Goal: Task Accomplishment & Management: Manage account settings

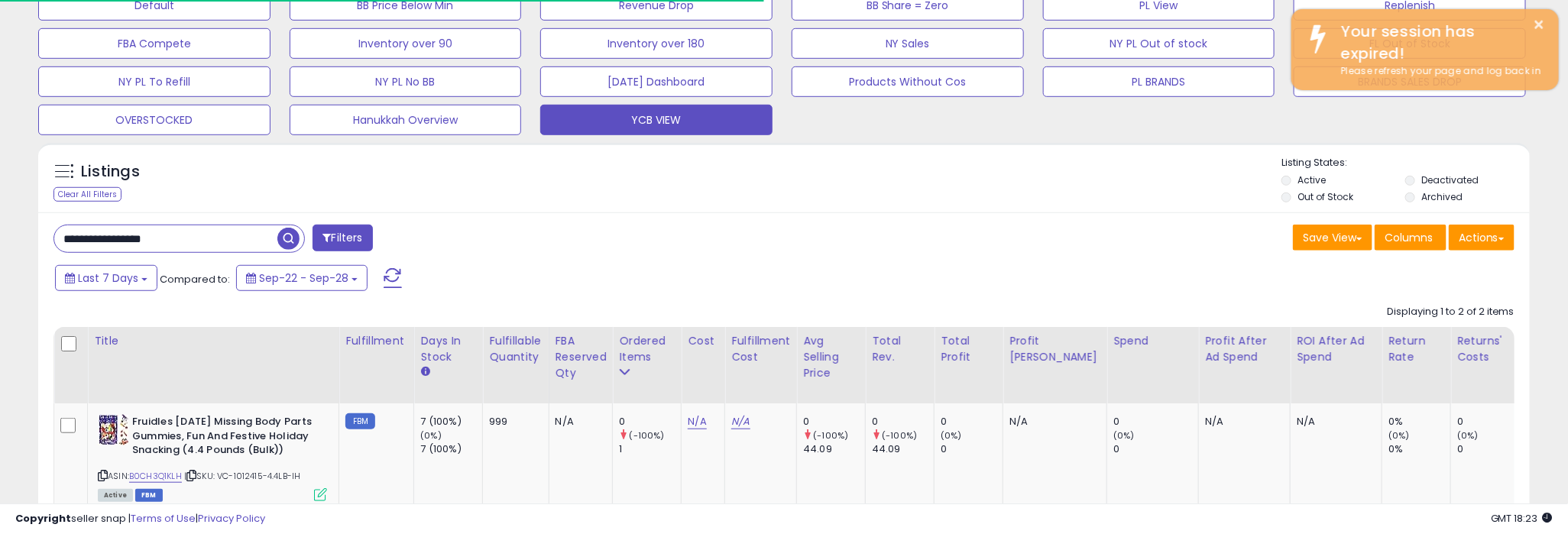
scroll to position [313, 866]
